Goal: Navigation & Orientation: Go to known website

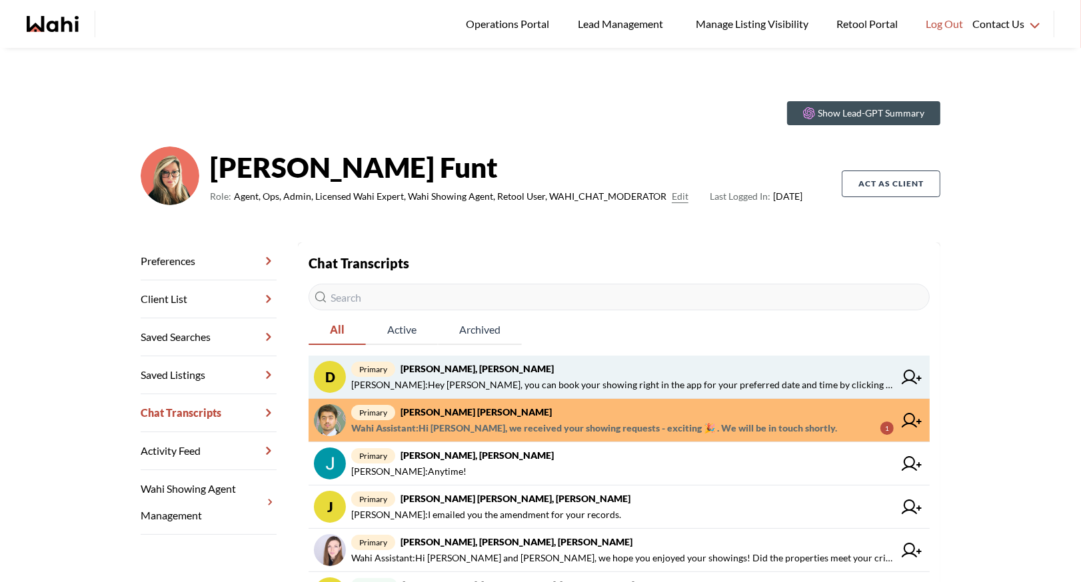
click at [452, 378] on span "[PERSON_NAME] : Hey [PERSON_NAME], you can book your showing right in the app f…" at bounding box center [622, 385] width 542 height 16
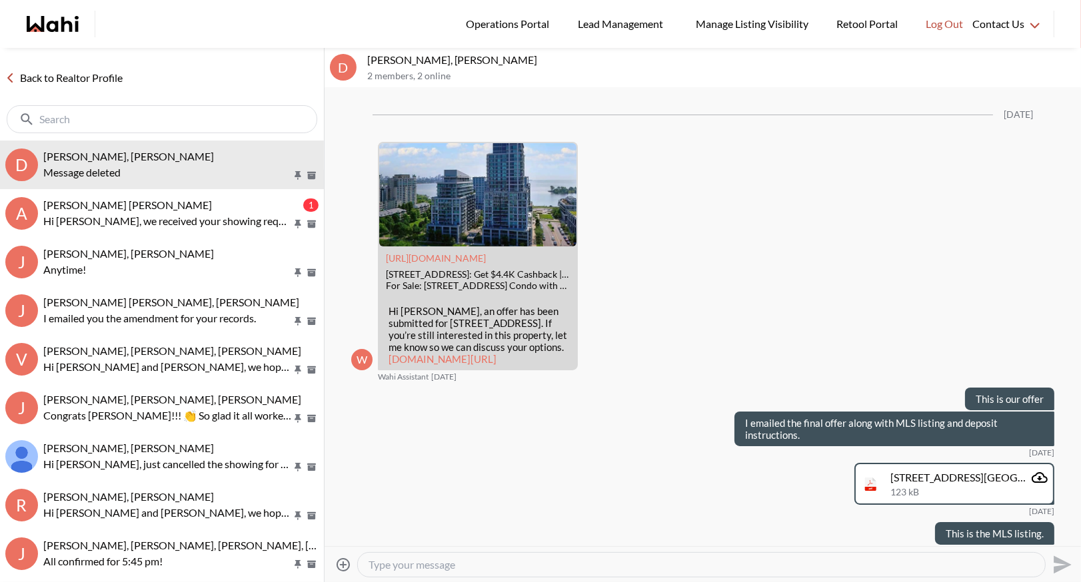
scroll to position [2284, 0]
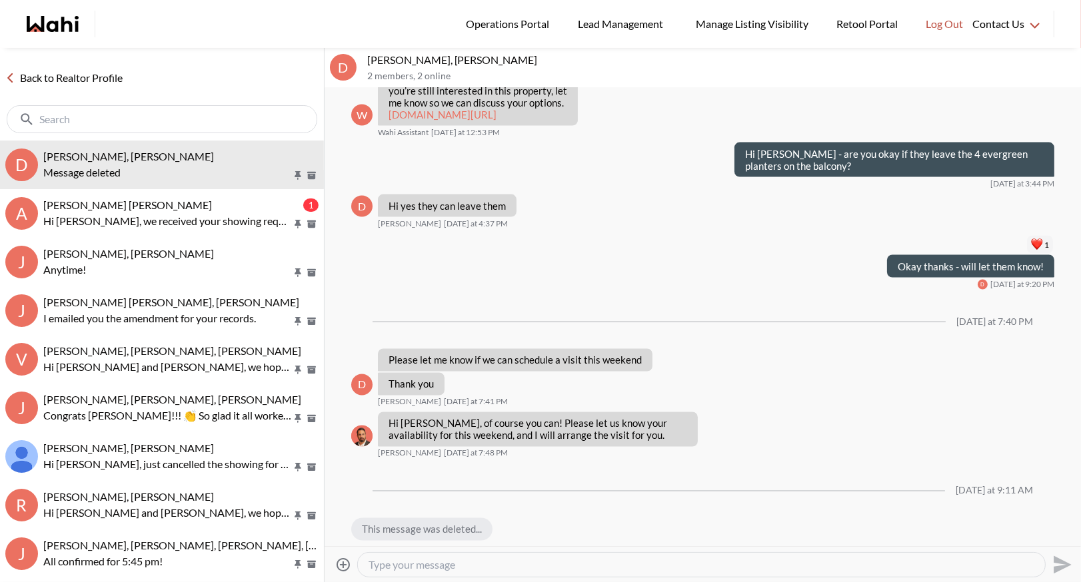
click at [84, 75] on link "Back to Realtor Profile" at bounding box center [64, 77] width 128 height 17
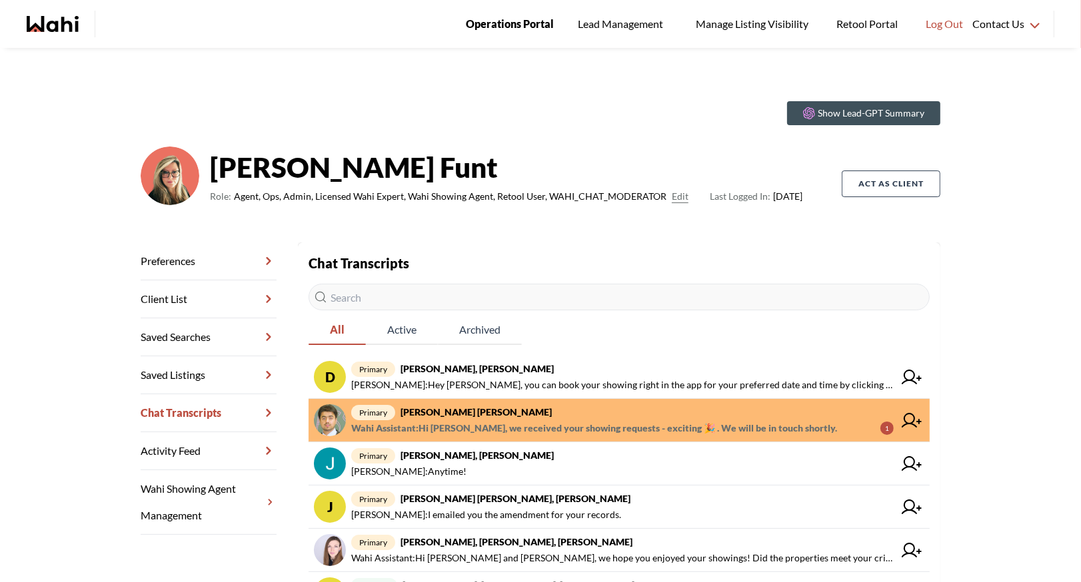
click at [512, 26] on span "Operations Portal" at bounding box center [510, 23] width 88 height 17
